Goal: Task Accomplishment & Management: Use online tool/utility

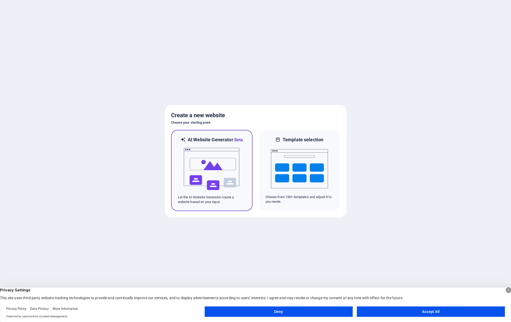
click at [211, 164] on img at bounding box center [211, 169] width 57 height 52
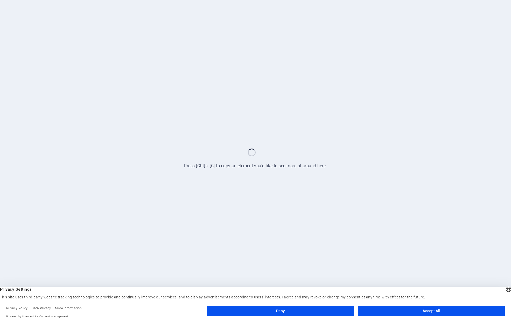
click at [438, 313] on button "Accept All" at bounding box center [431, 311] width 147 height 10
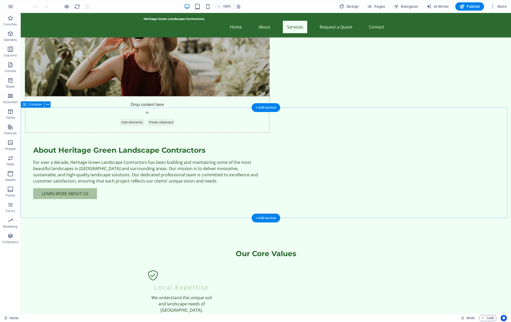
scroll to position [522, 0]
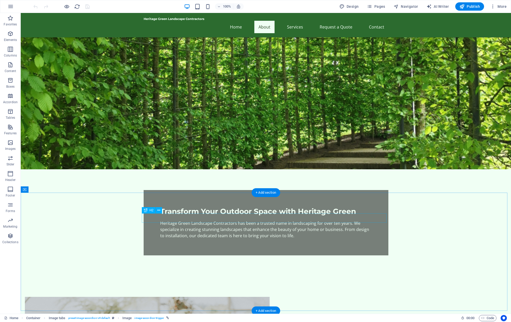
scroll to position [0, 0]
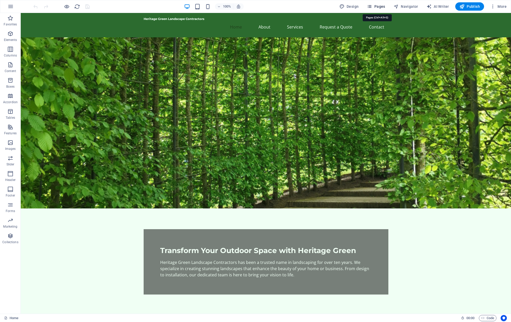
click at [377, 9] on span "Pages" at bounding box center [376, 6] width 18 height 5
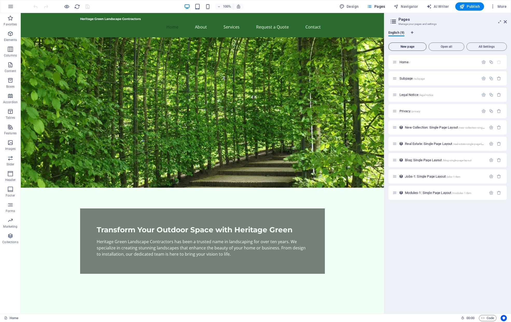
click at [404, 46] on span "New page" at bounding box center [407, 46] width 33 height 3
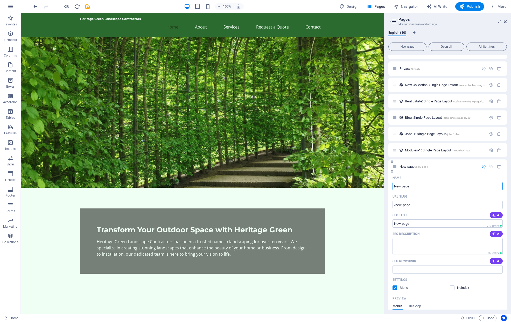
scroll to position [84, 0]
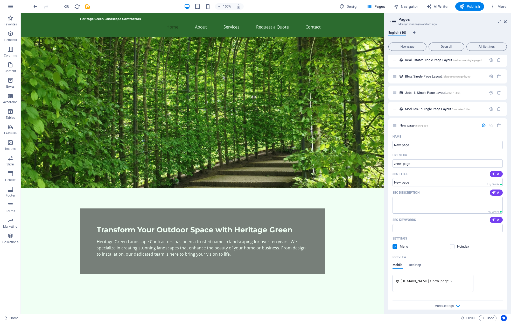
click at [507, 21] on aside "Pages Manage your pages and settings English (10) New page Open all All Setting…" at bounding box center [447, 163] width 127 height 301
click at [504, 21] on icon at bounding box center [505, 22] width 3 height 4
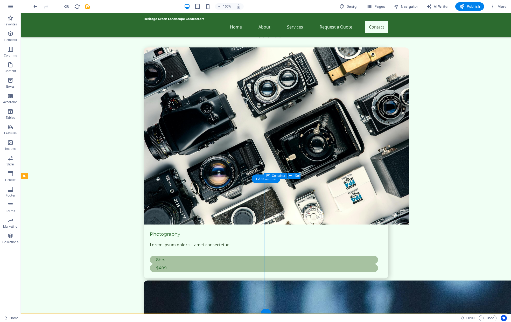
scroll to position [1595, 0]
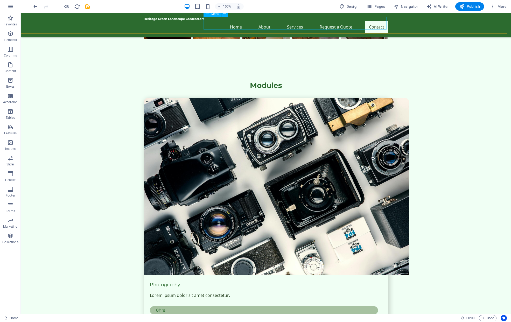
click at [265, 24] on nav "Home About Services Request a Quote Contact" at bounding box center [266, 27] width 245 height 12
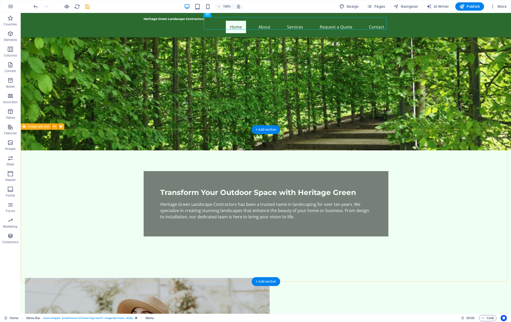
scroll to position [0, 0]
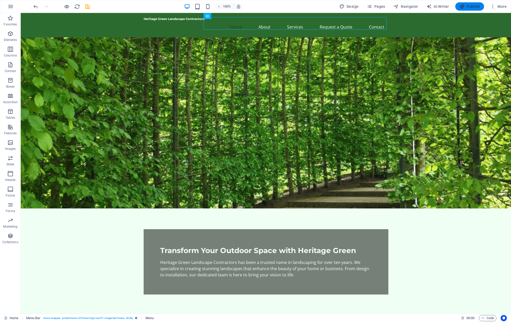
click at [472, 6] on span "Publish" at bounding box center [469, 6] width 20 height 5
checkbox input "false"
